Goal: Task Accomplishment & Management: Manage account settings

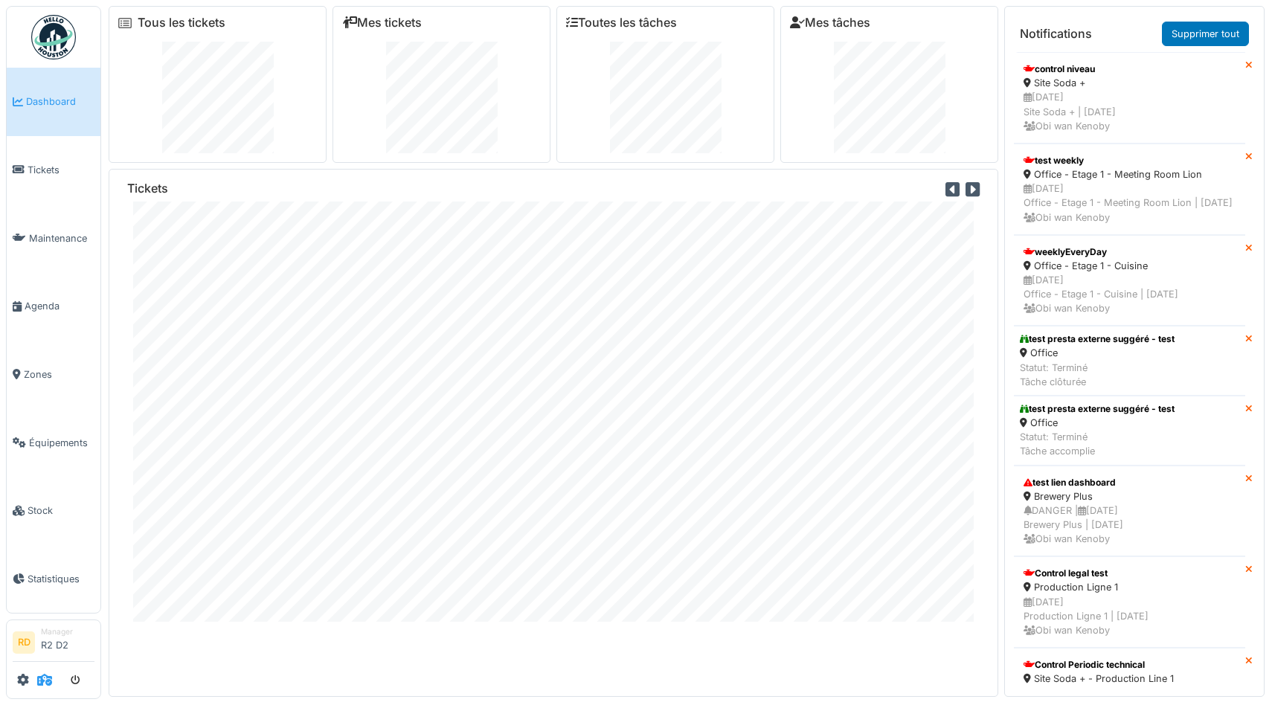
click at [40, 684] on icon at bounding box center [44, 680] width 15 height 12
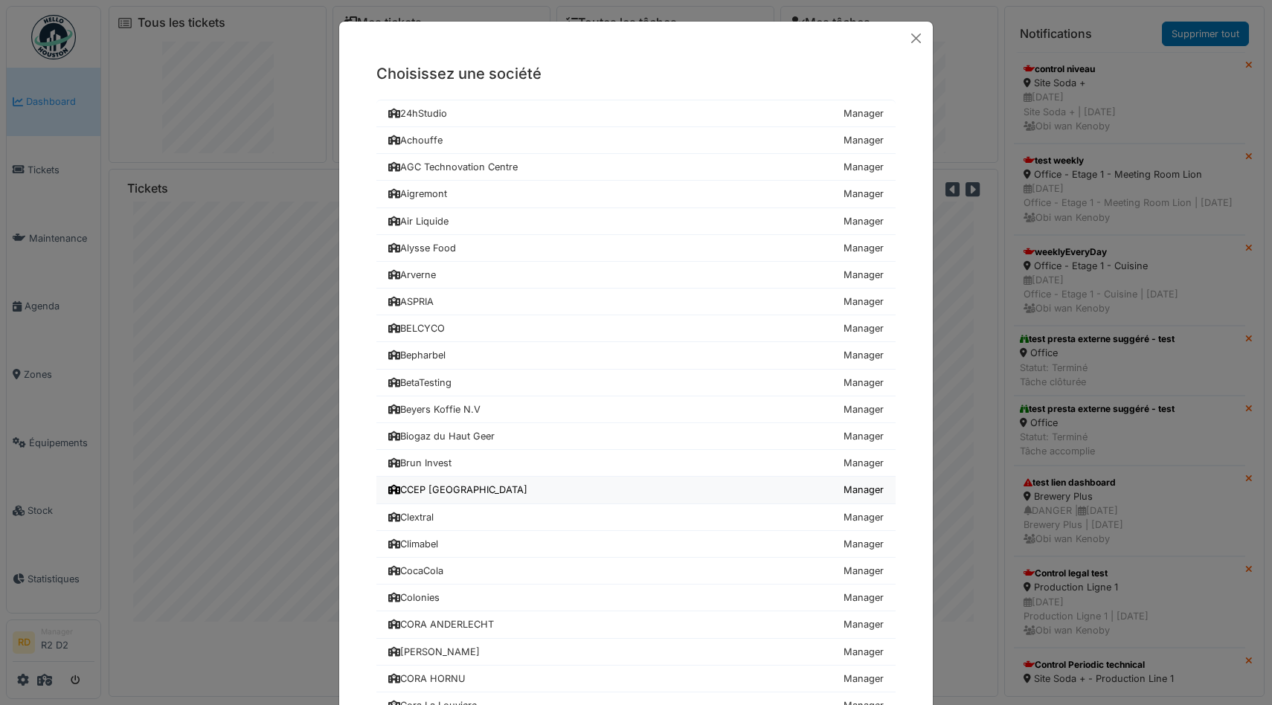
click at [489, 484] on link "CCEP Belgium Manager" at bounding box center [635, 490] width 519 height 27
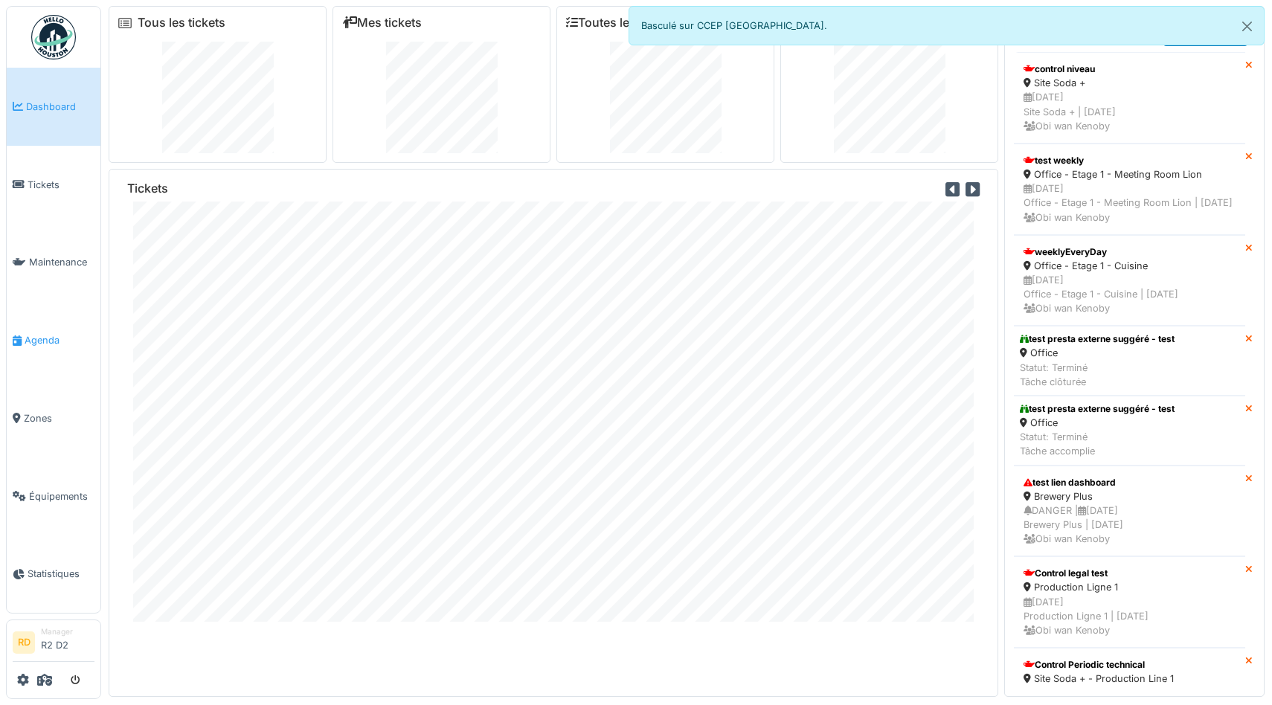
click at [27, 341] on span "Agenda" at bounding box center [60, 340] width 70 height 14
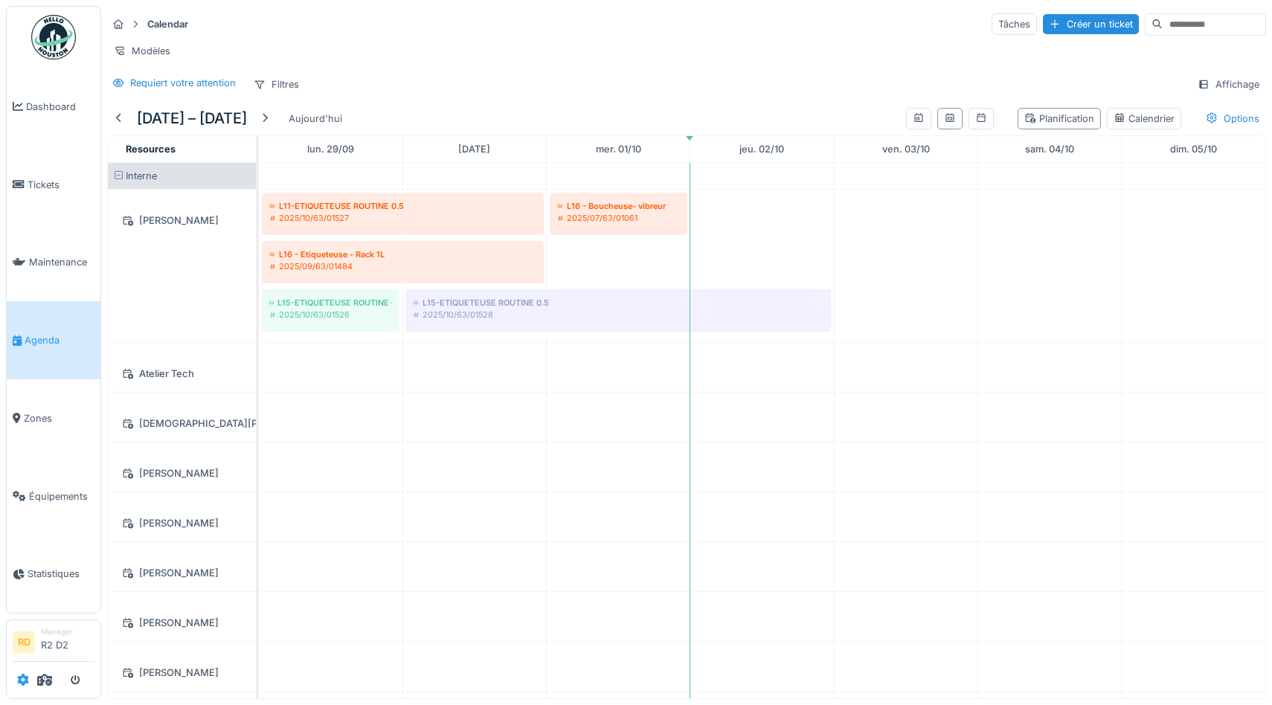
click at [19, 683] on icon at bounding box center [23, 680] width 12 height 12
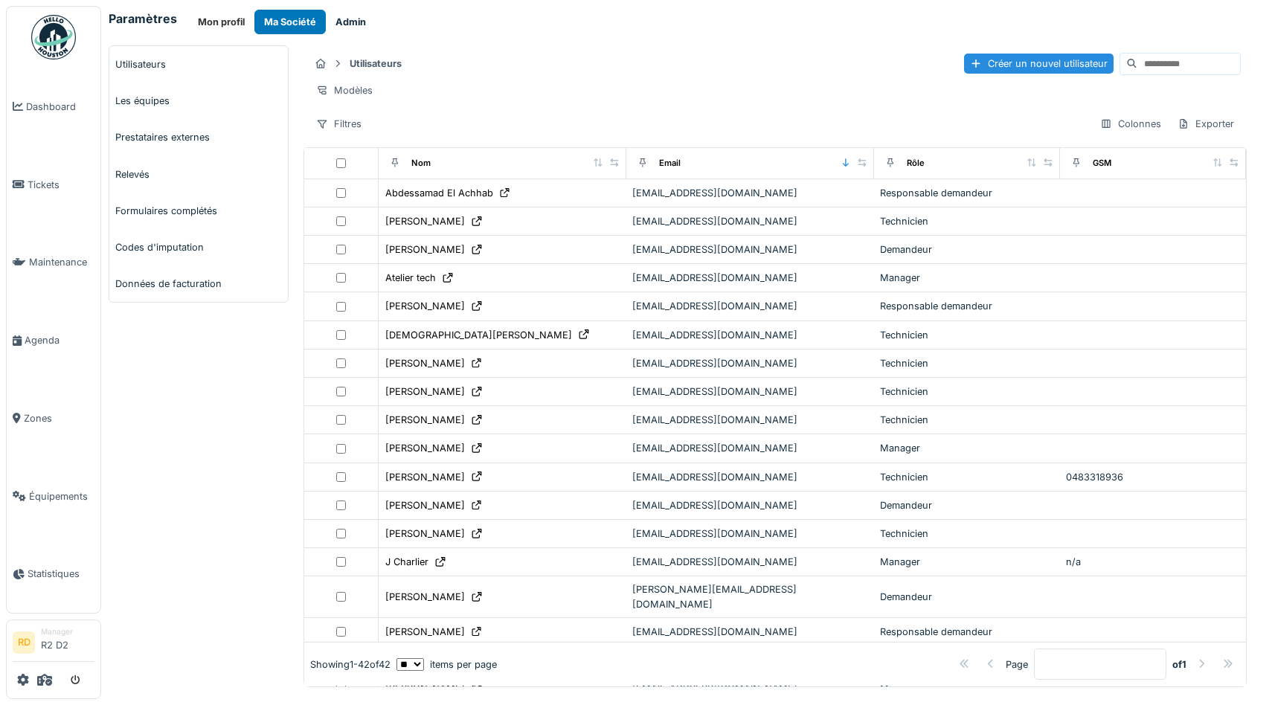
click at [341, 19] on button "Admin" at bounding box center [351, 22] width 50 height 25
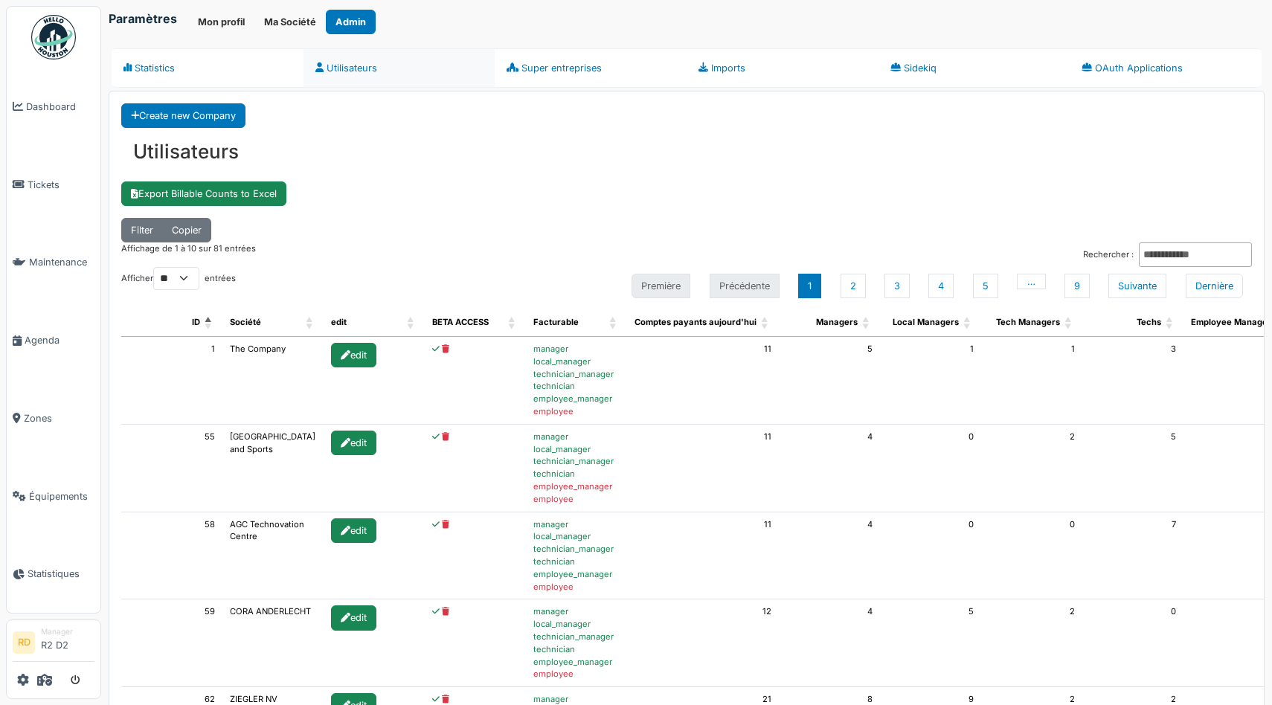
click at [347, 59] on link "Utilisateurs" at bounding box center [400, 67] width 192 height 39
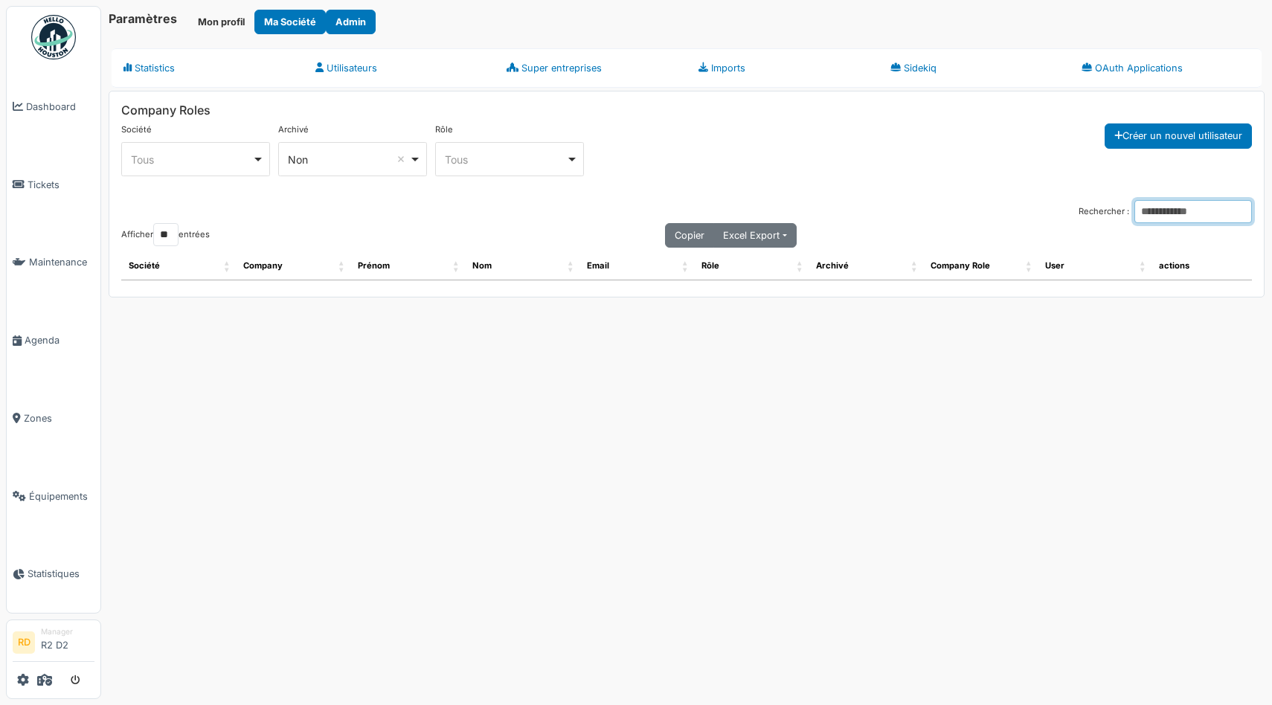
click at [1143, 213] on input "Rechercher :" at bounding box center [1193, 211] width 118 height 23
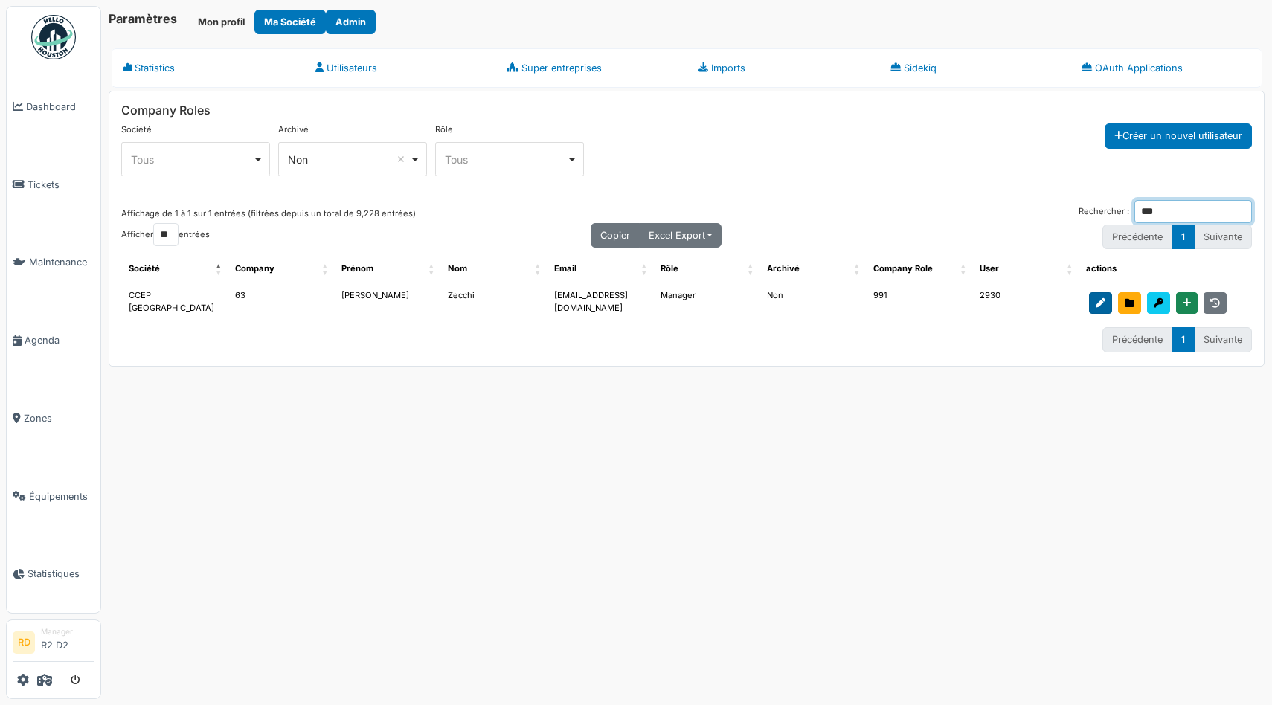
type input "***"
click at [1102, 306] on icon at bounding box center [1101, 304] width 10 height 10
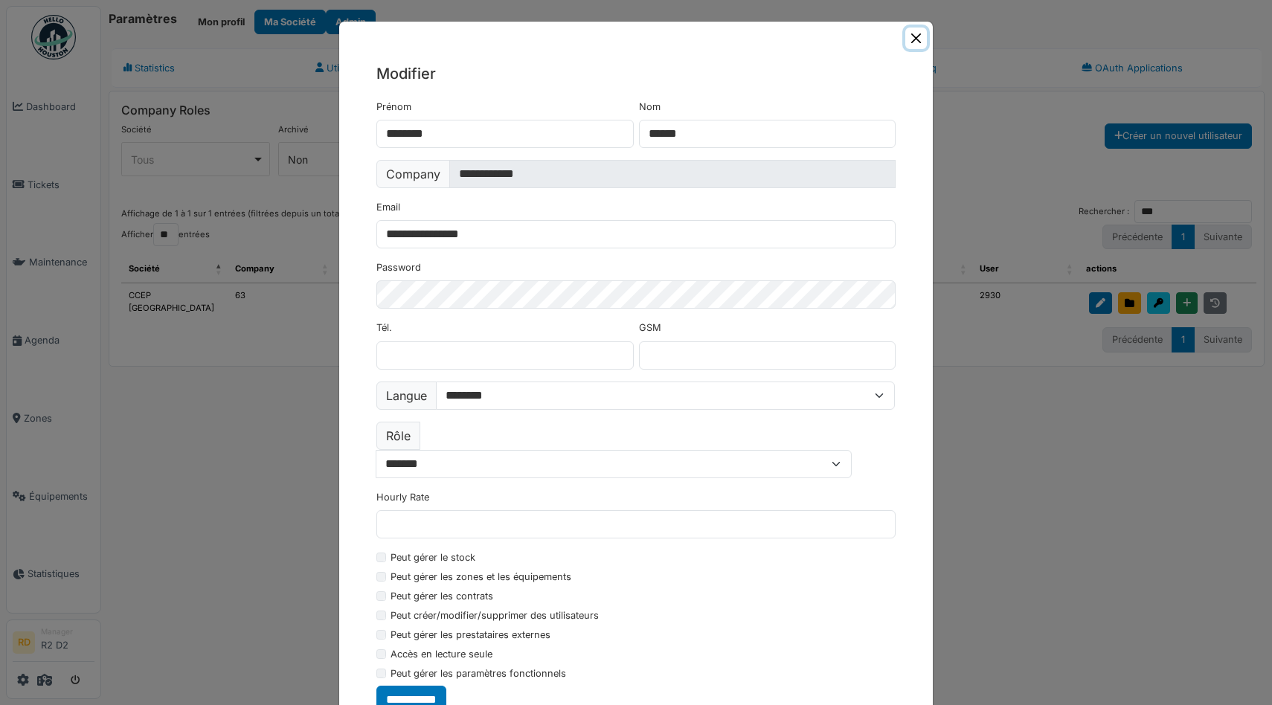
click at [915, 41] on button "Close" at bounding box center [916, 39] width 22 height 22
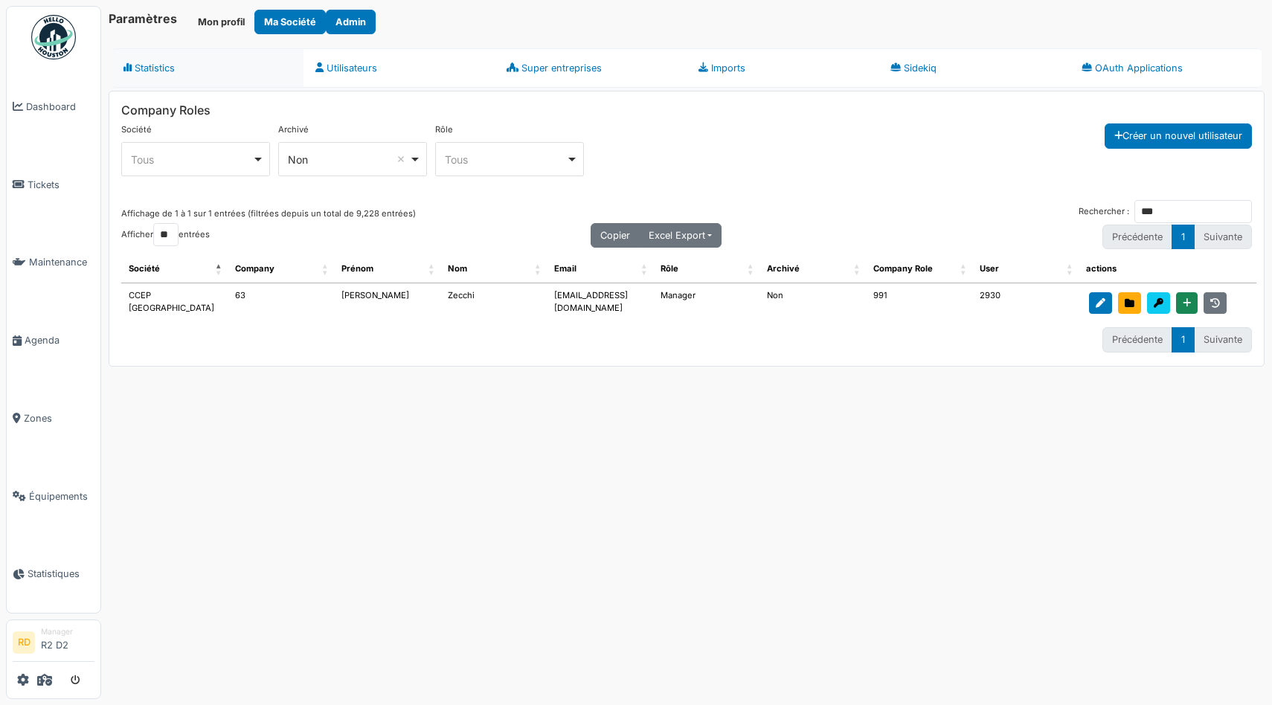
click at [166, 65] on link "Statistics" at bounding box center [208, 67] width 192 height 39
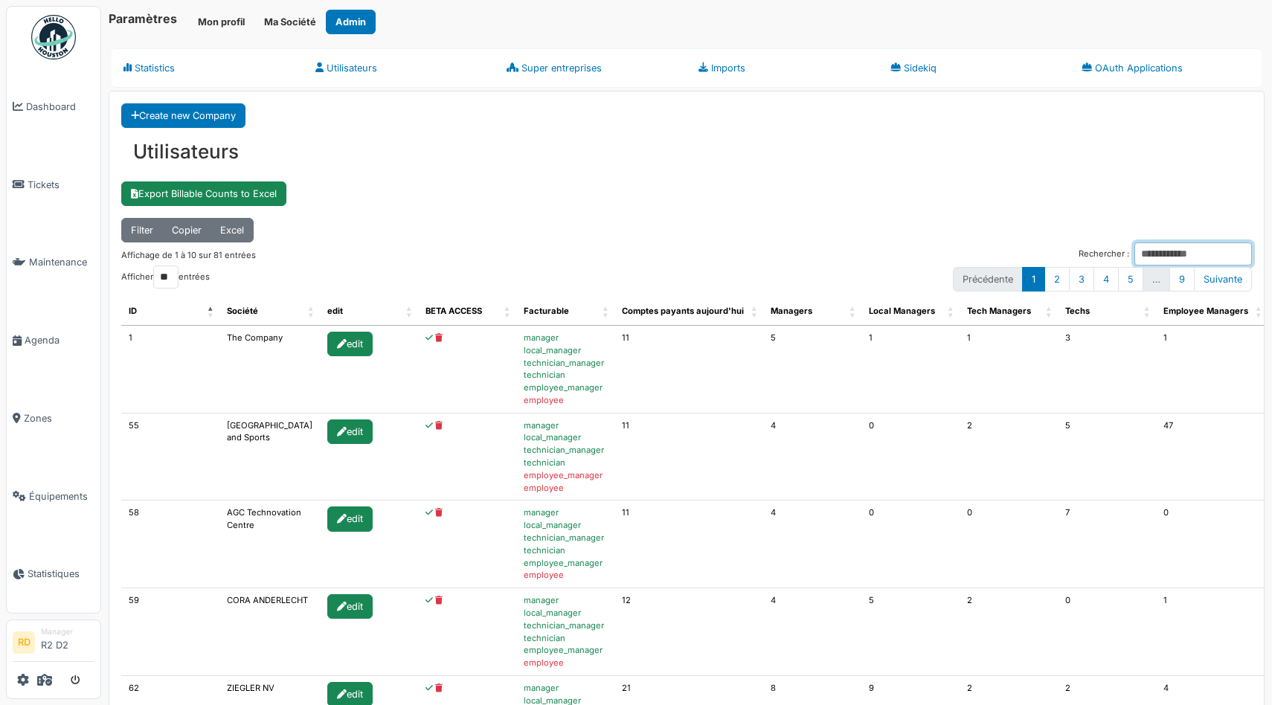
click at [1176, 264] on input "Rechercher :" at bounding box center [1193, 254] width 118 height 23
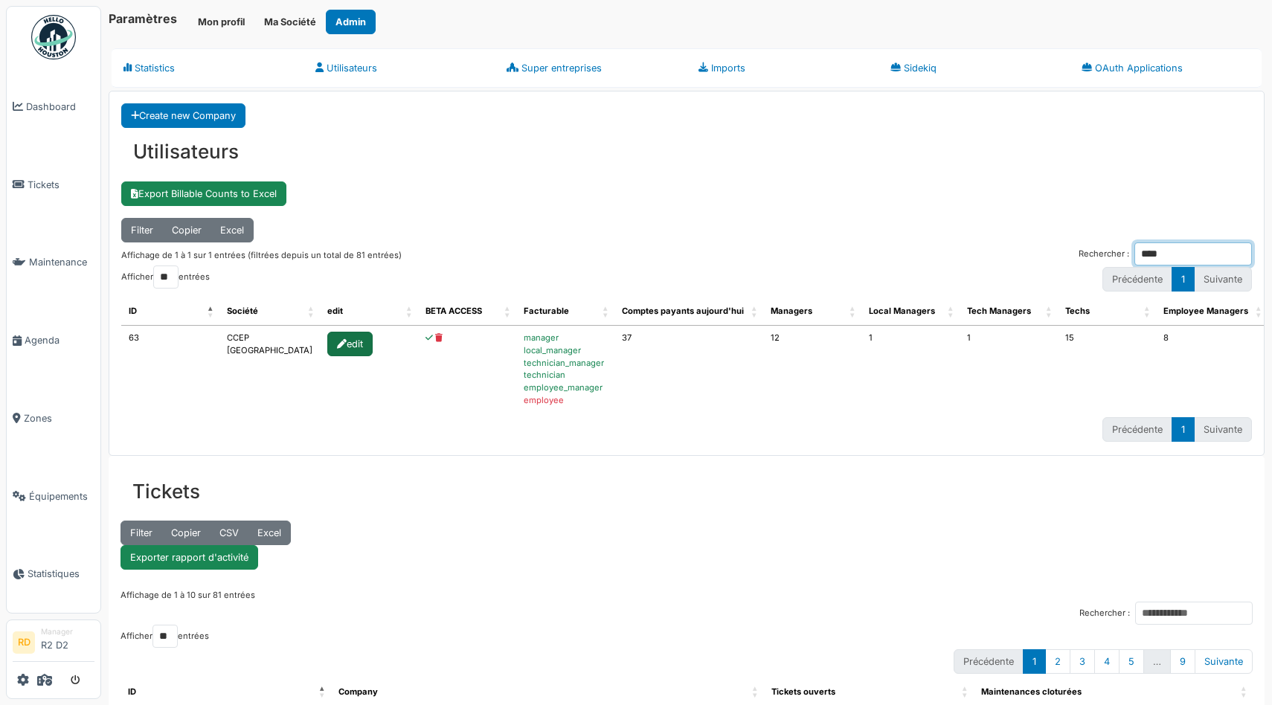
type input "****"
click at [338, 338] on div "edit" at bounding box center [349, 344] width 45 height 25
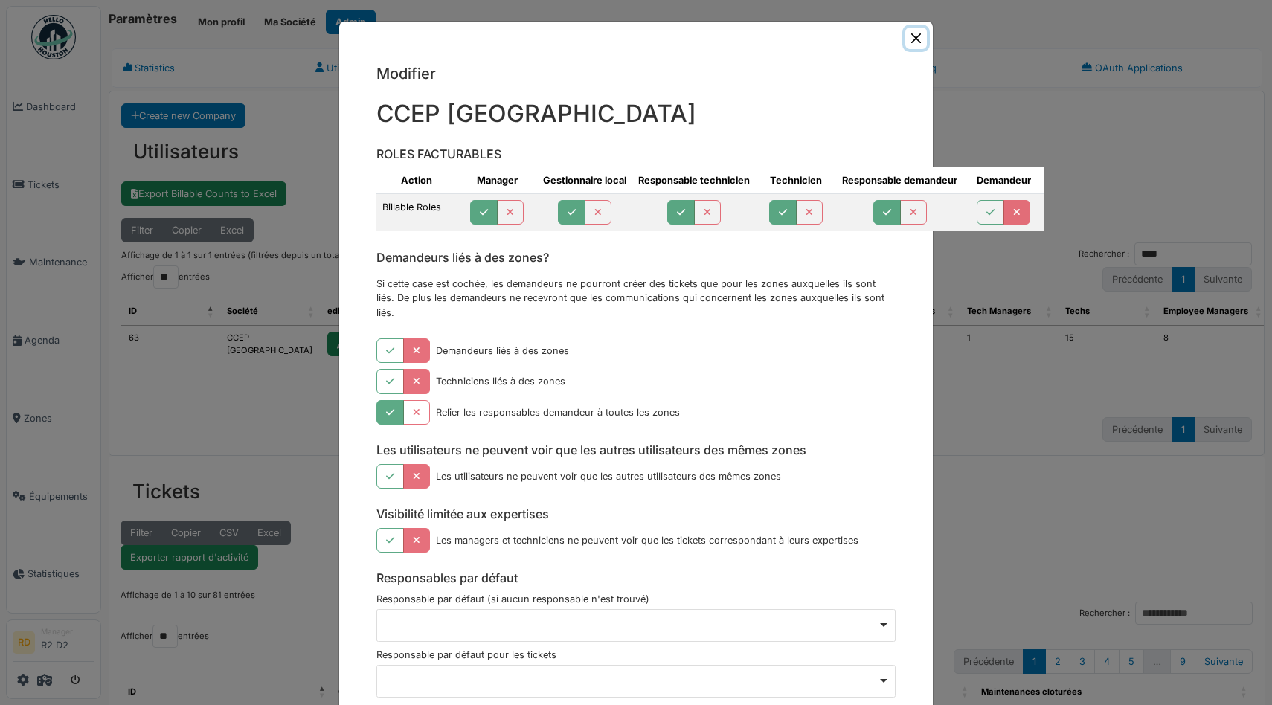
click at [916, 38] on button "Close" at bounding box center [916, 39] width 22 height 22
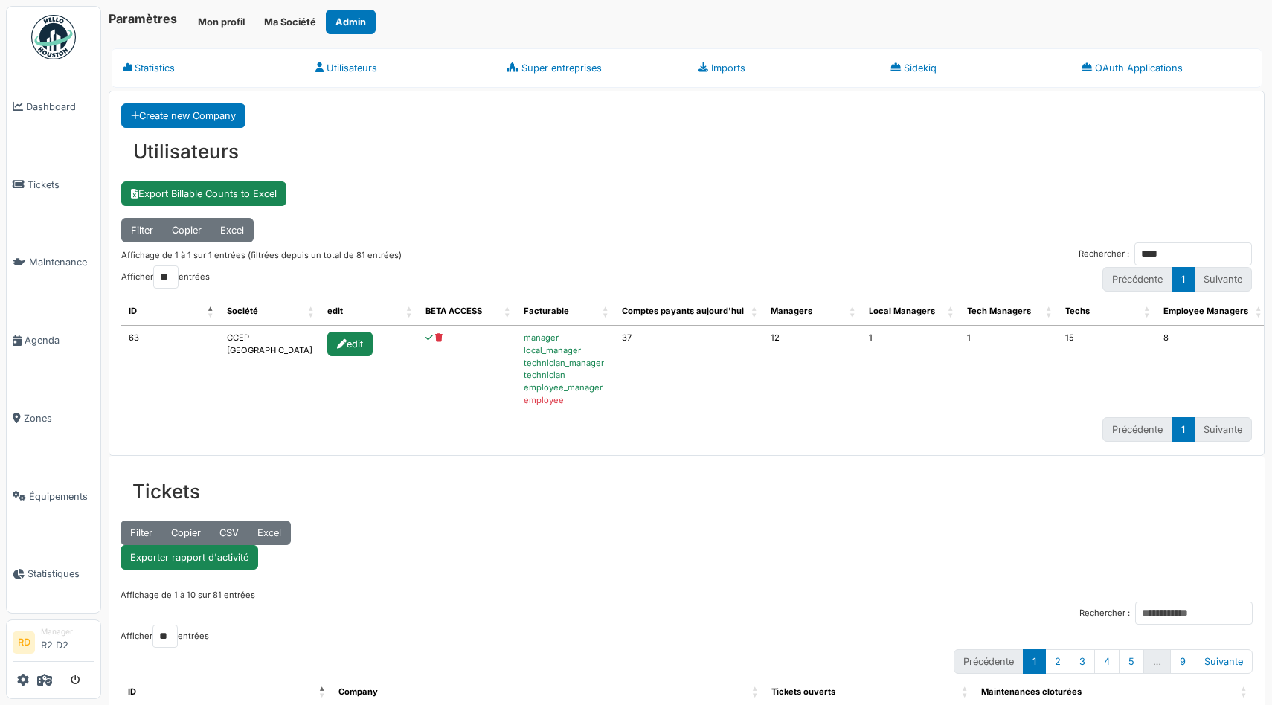
click at [681, 39] on div "Paramètres Mon profil Ma Société Admin Statistics Utilisateurs Super entreprise…" at bounding box center [686, 352] width 1171 height 705
